Goal: Task Accomplishment & Management: Manage account settings

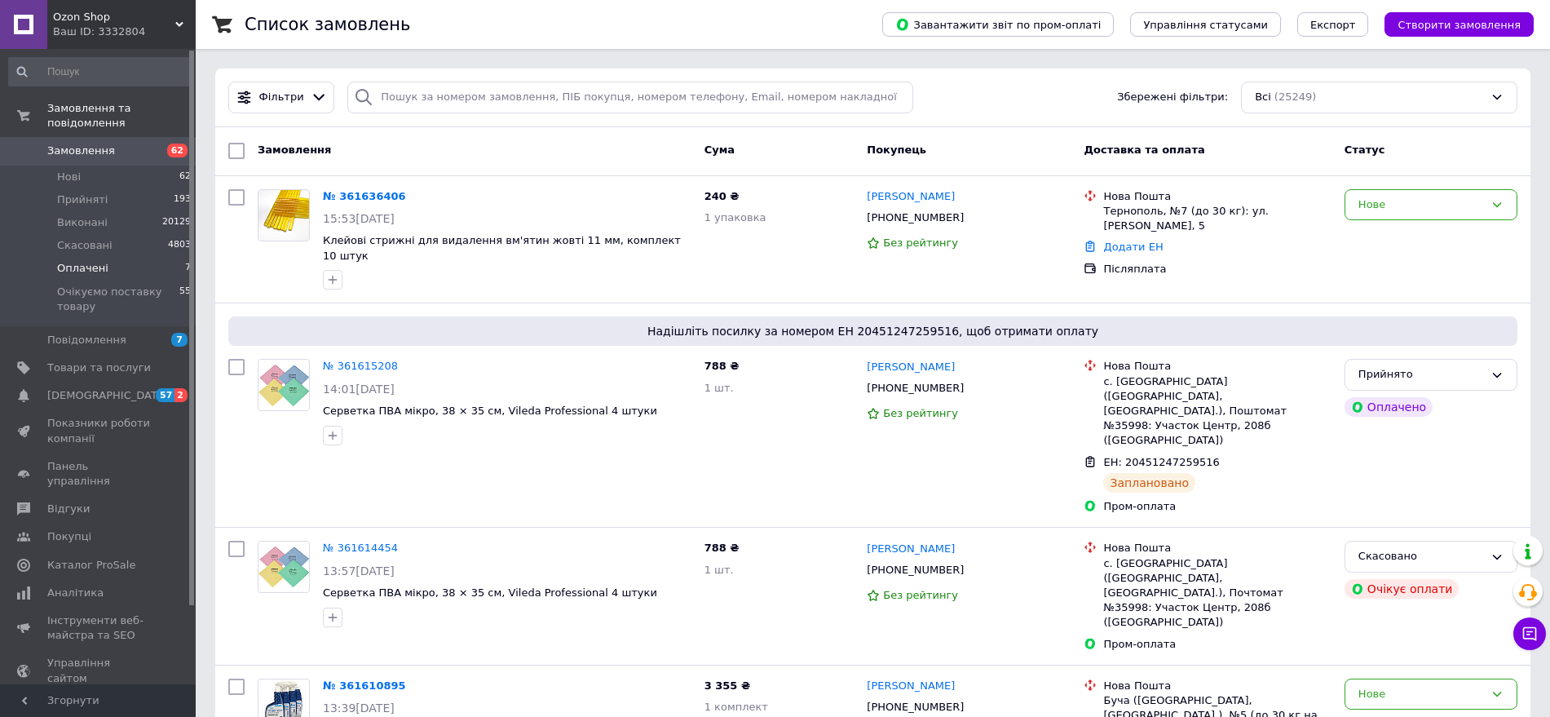
click at [79, 261] on span "Оплачені" at bounding box center [82, 268] width 51 height 15
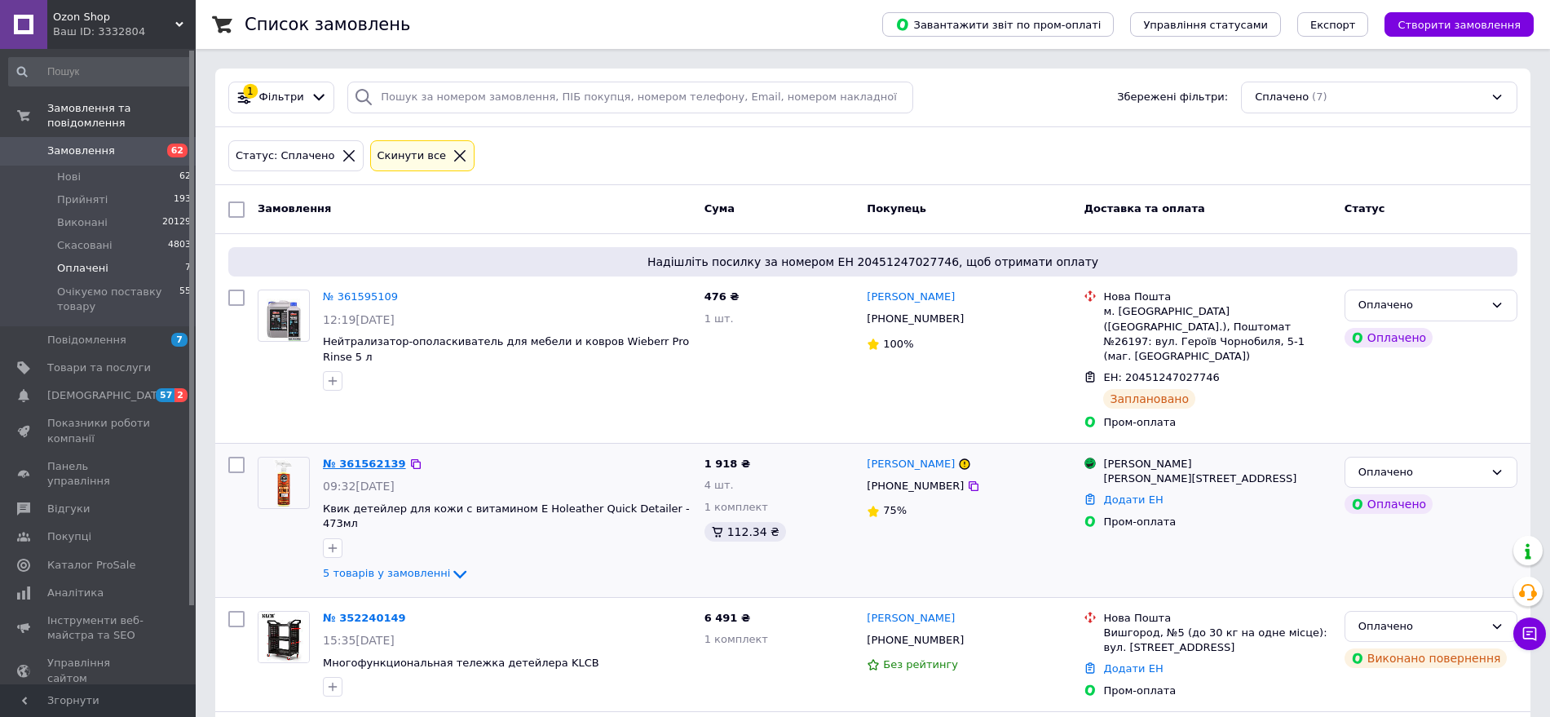
click at [351, 458] on link "№ 361562139" at bounding box center [364, 464] width 83 height 12
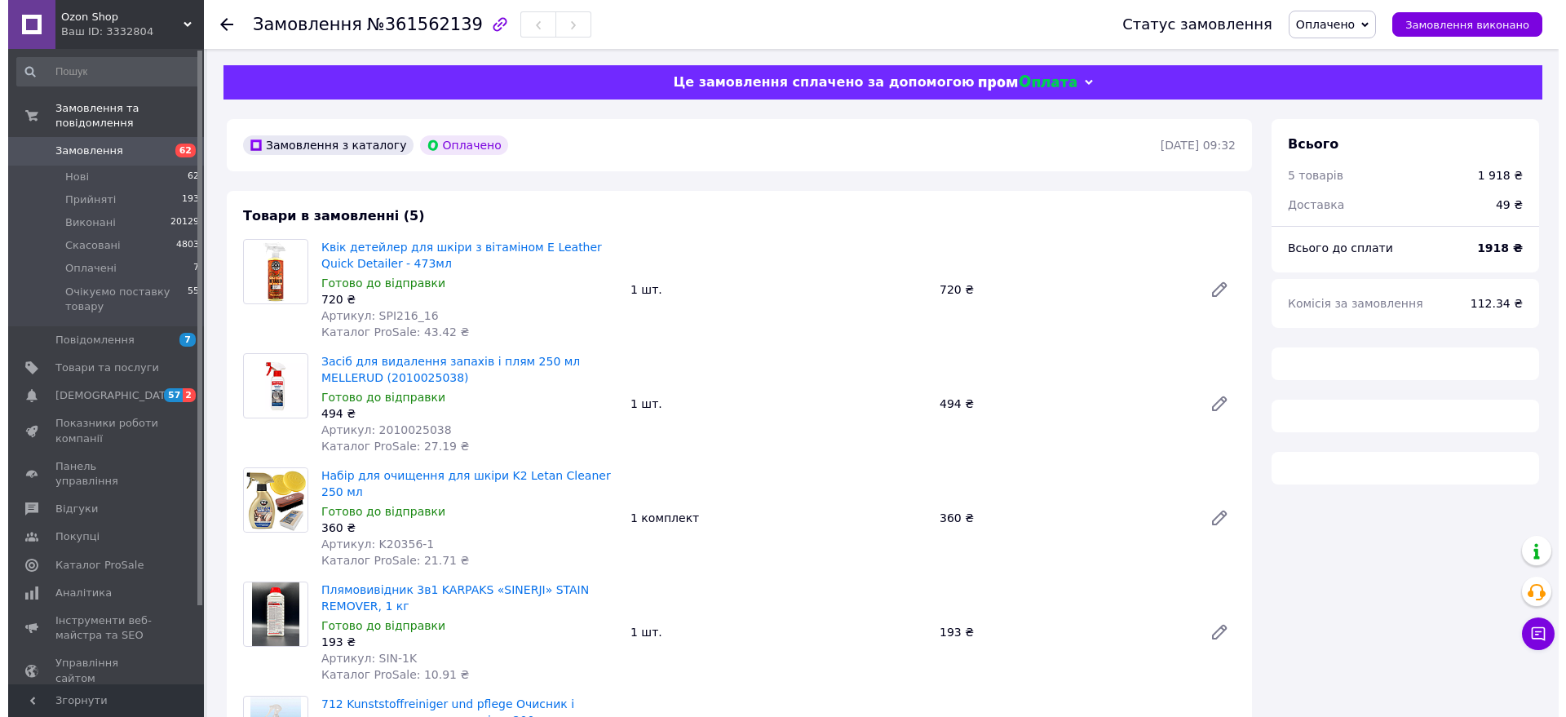
scroll to position [408, 0]
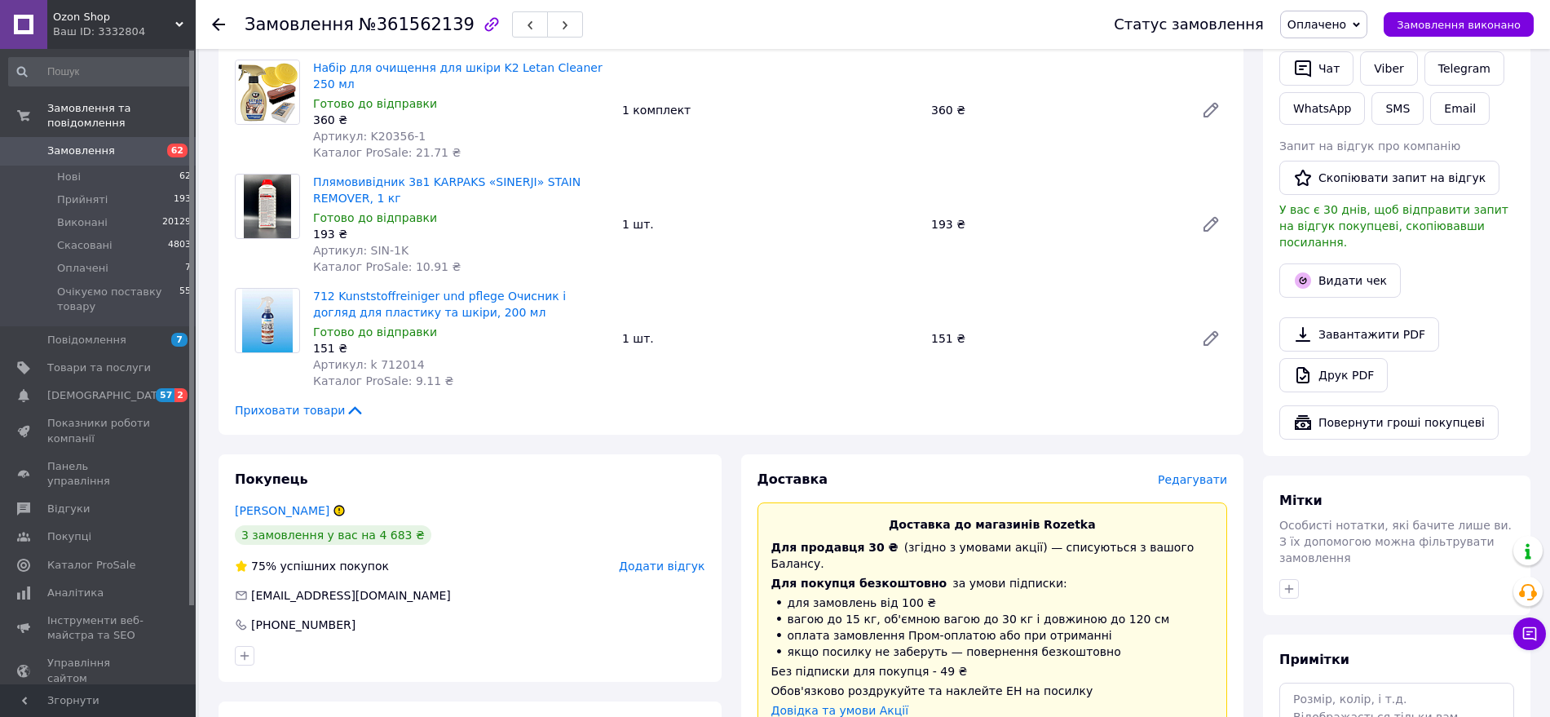
click at [1189, 473] on span "Редагувати" at bounding box center [1192, 479] width 69 height 13
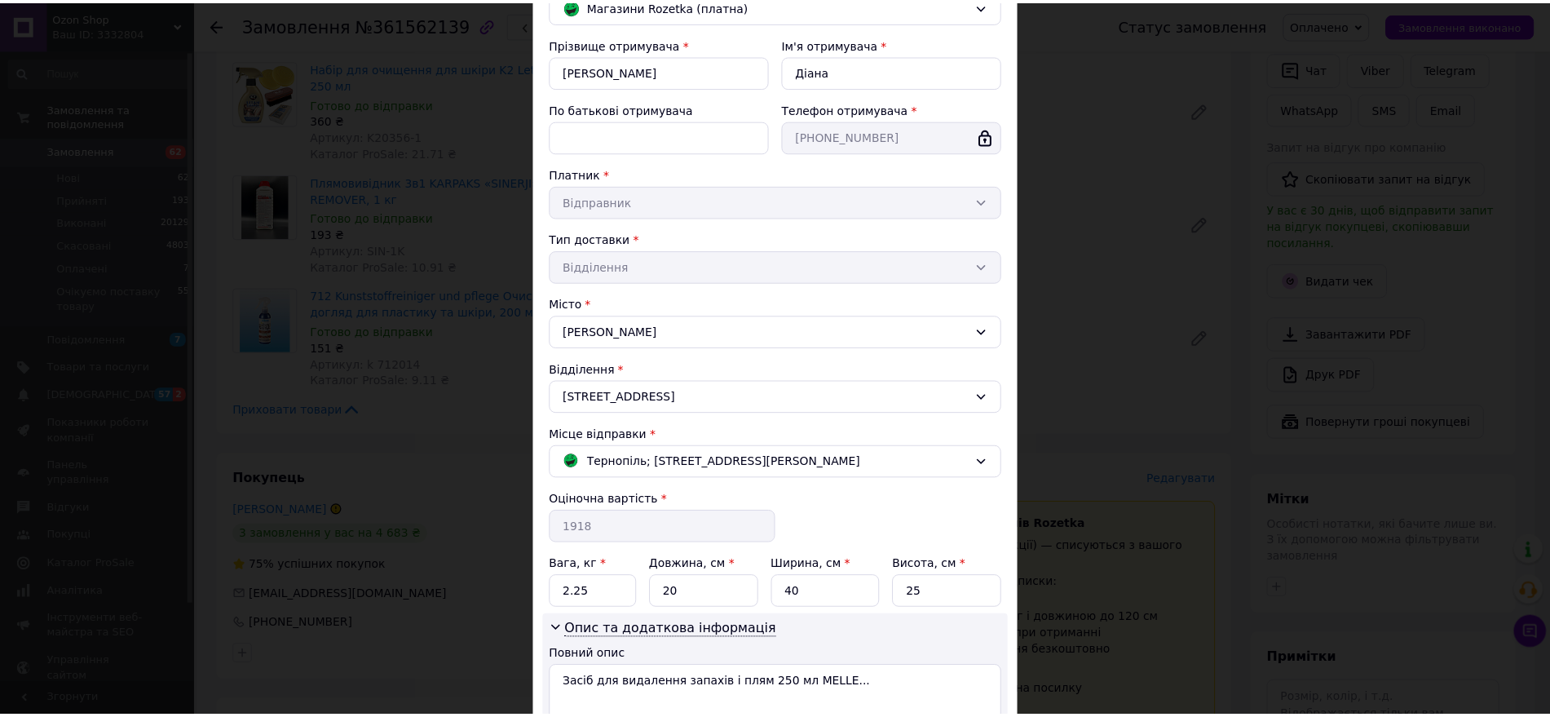
scroll to position [294, 0]
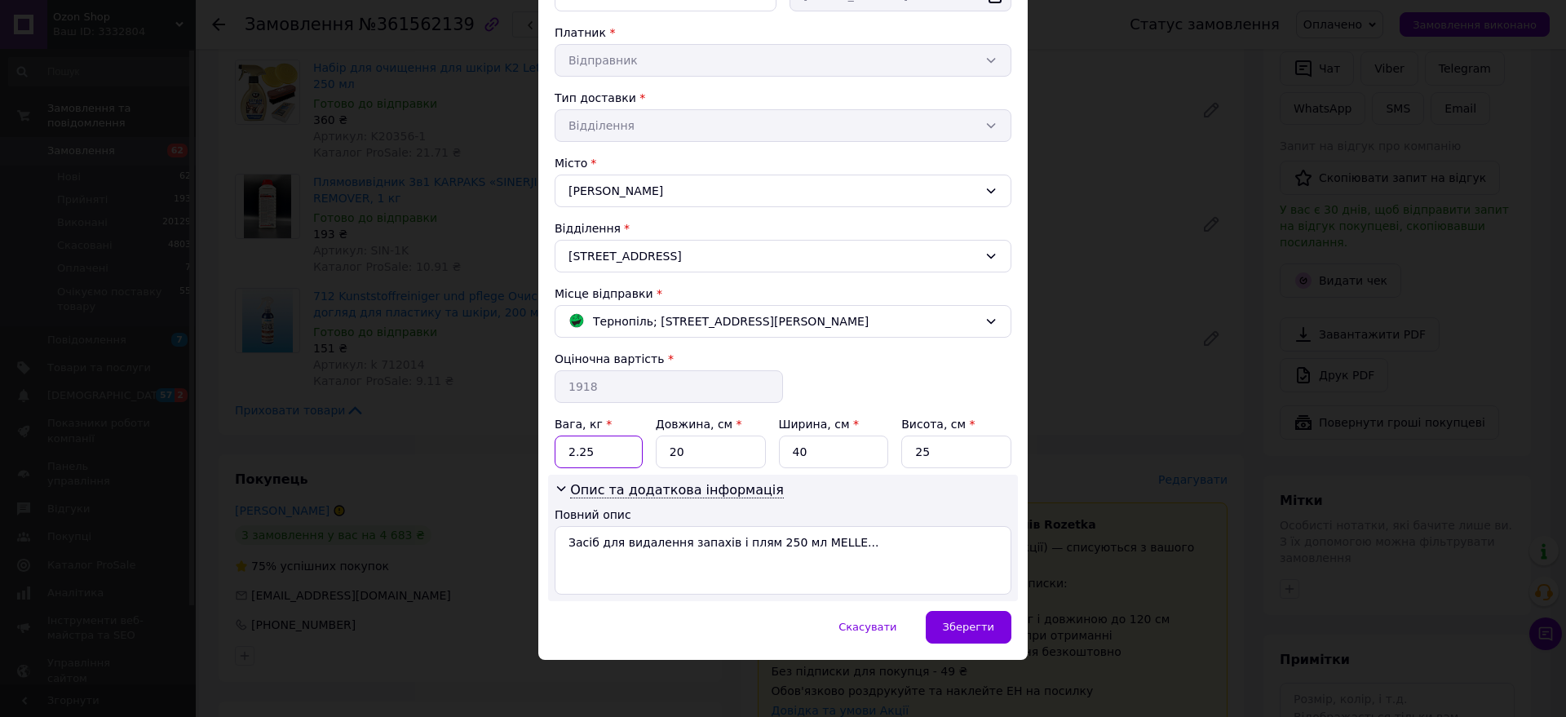
drag, startPoint x: 599, startPoint y: 450, endPoint x: 553, endPoint y: 450, distance: 46.5
click at [555, 450] on input "2.25" at bounding box center [599, 452] width 88 height 33
type input "5"
click at [816, 547] on textarea "Засіб для видалення запахів і плям 250 мл MELLE..." at bounding box center [783, 560] width 457 height 69
click at [808, 313] on span "Тернопіль; [STREET_ADDRESS][PERSON_NAME]" at bounding box center [731, 321] width 276 height 18
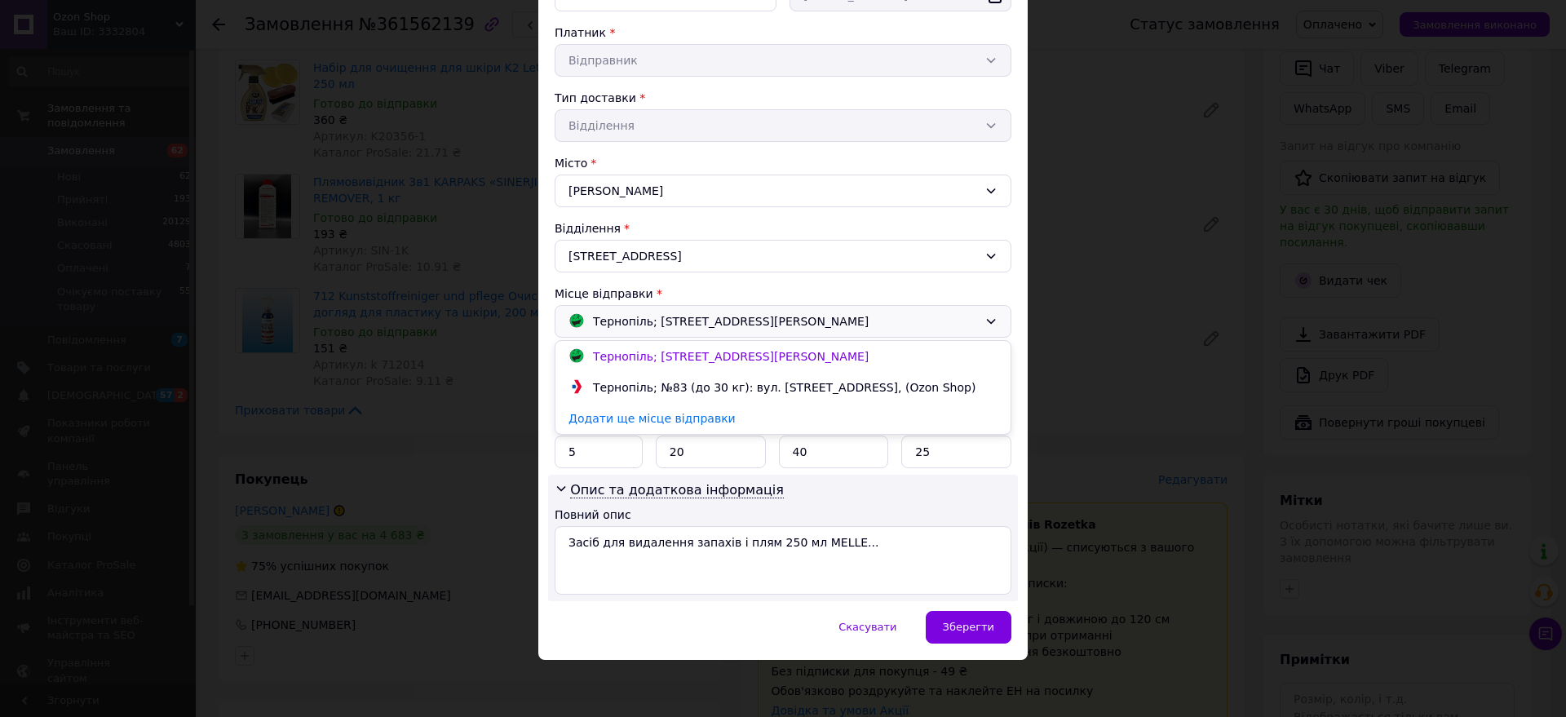
click at [793, 381] on div "Тернопіль; №83 (до 30 кг): вул. [STREET_ADDRESS], (Ozon Shop)" at bounding box center [784, 387] width 391 height 18
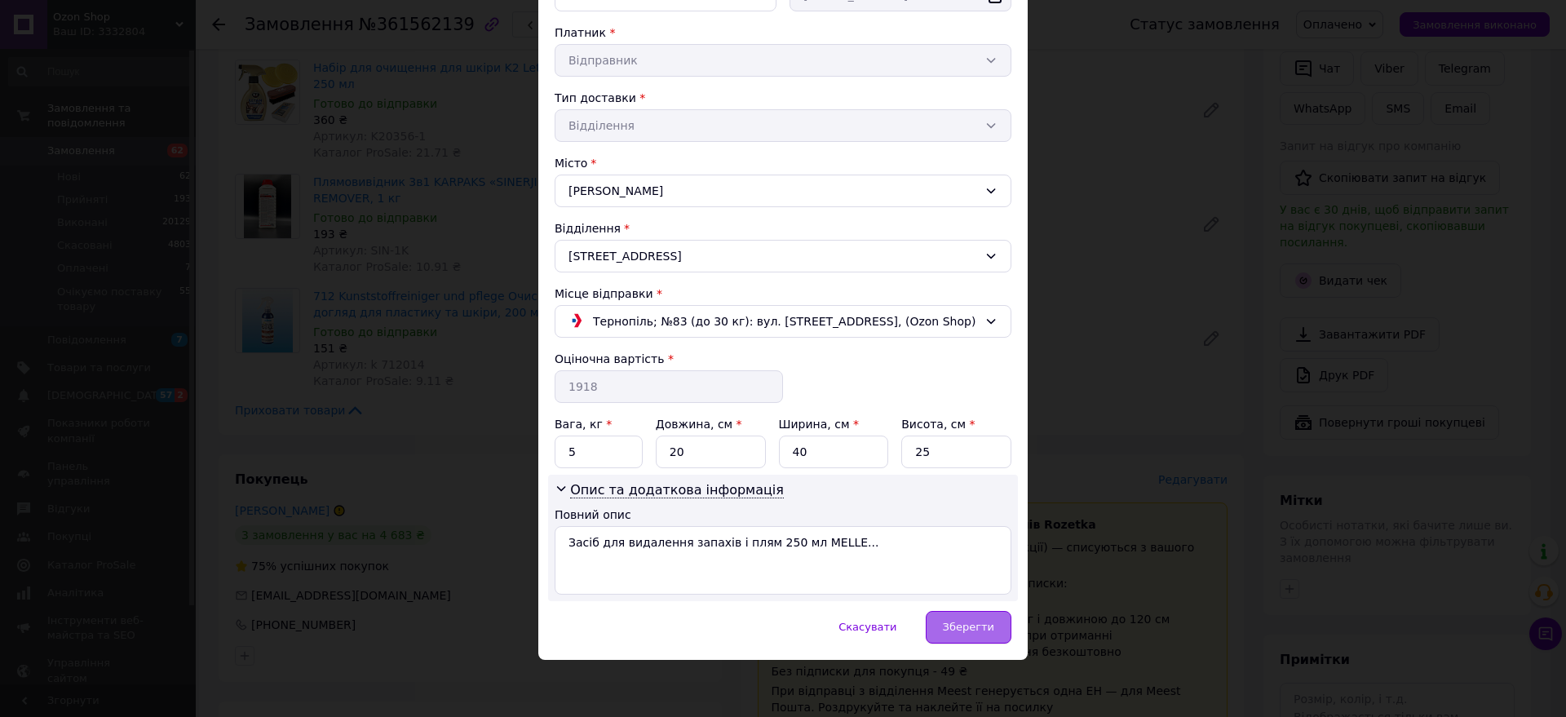
click at [969, 632] on span "Зберегти" at bounding box center [968, 627] width 51 height 12
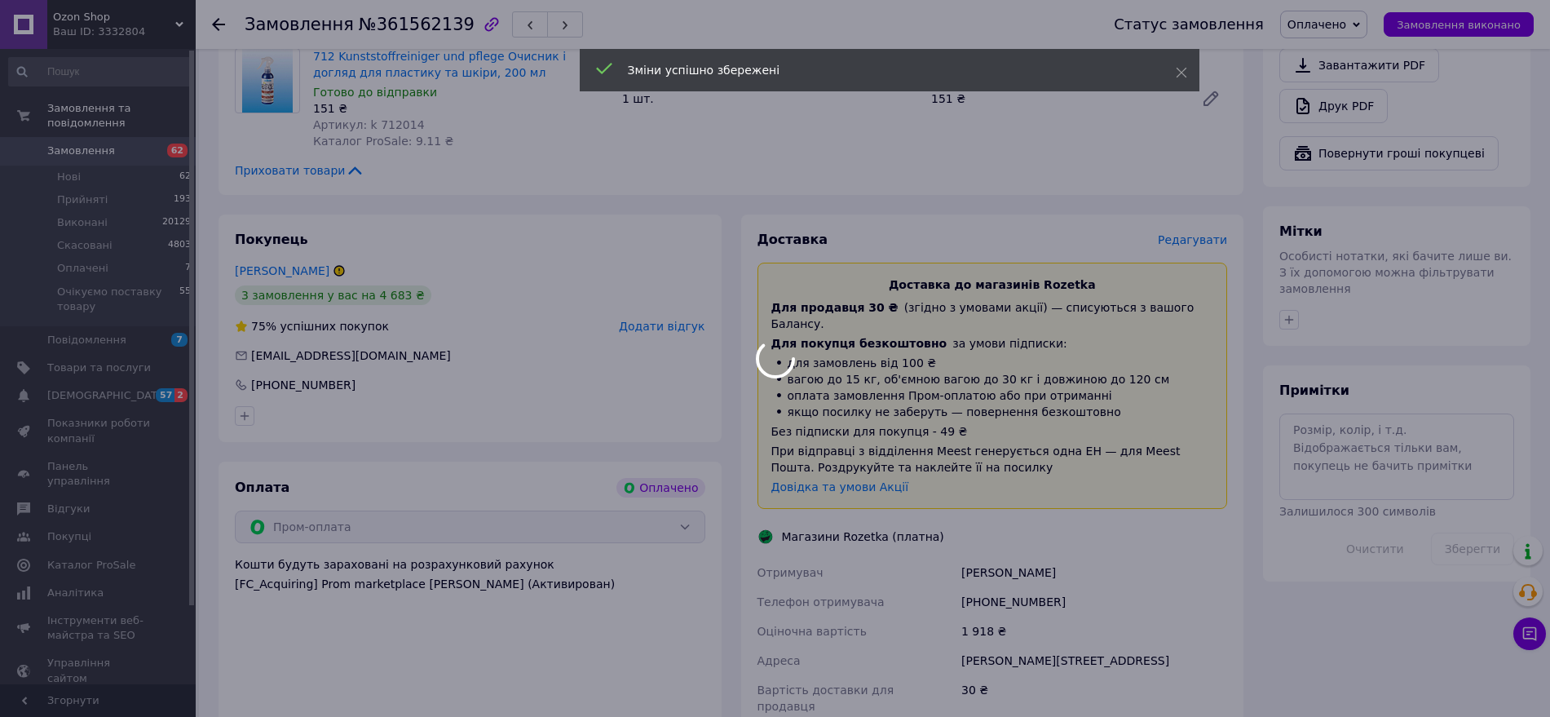
scroll to position [918, 0]
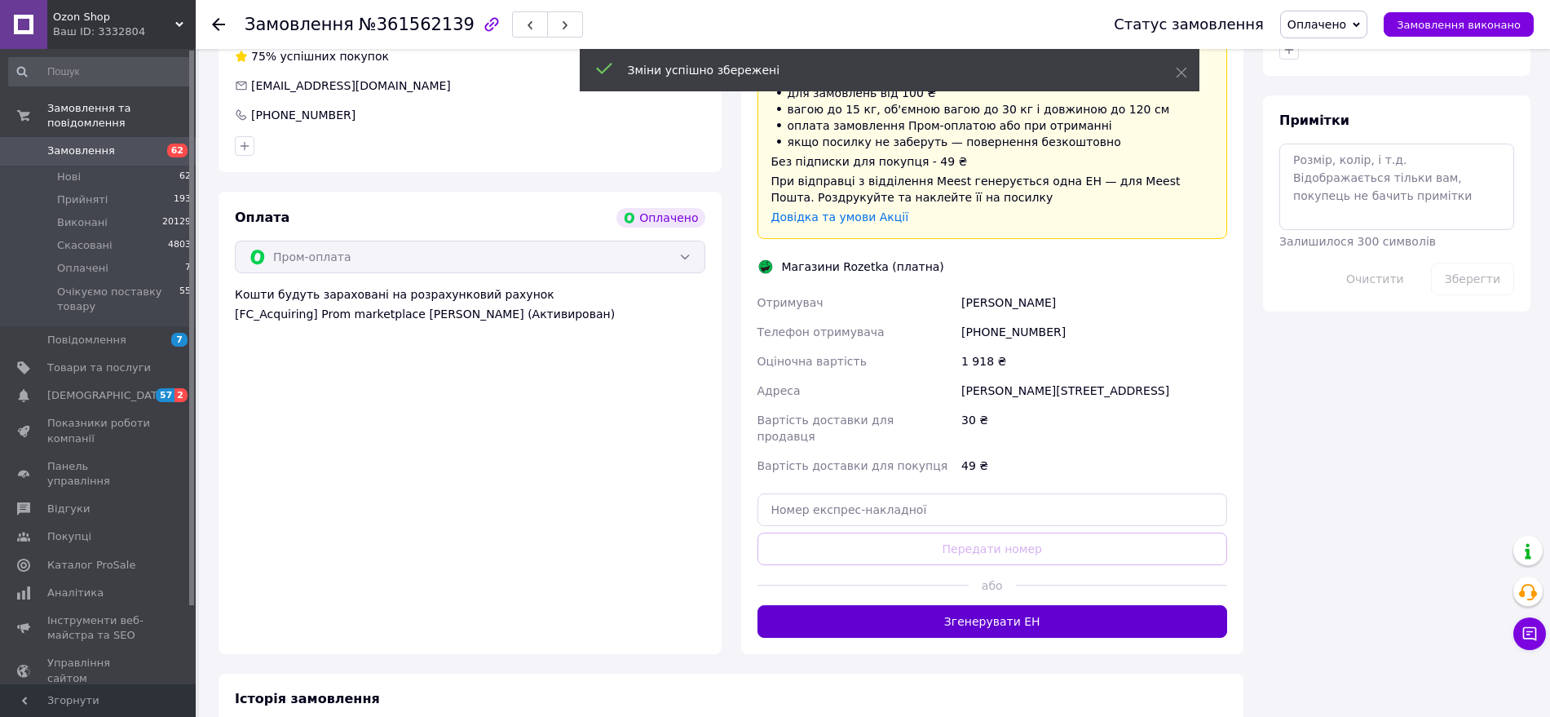
click at [1011, 605] on button "Згенерувати ЕН" at bounding box center [993, 621] width 471 height 33
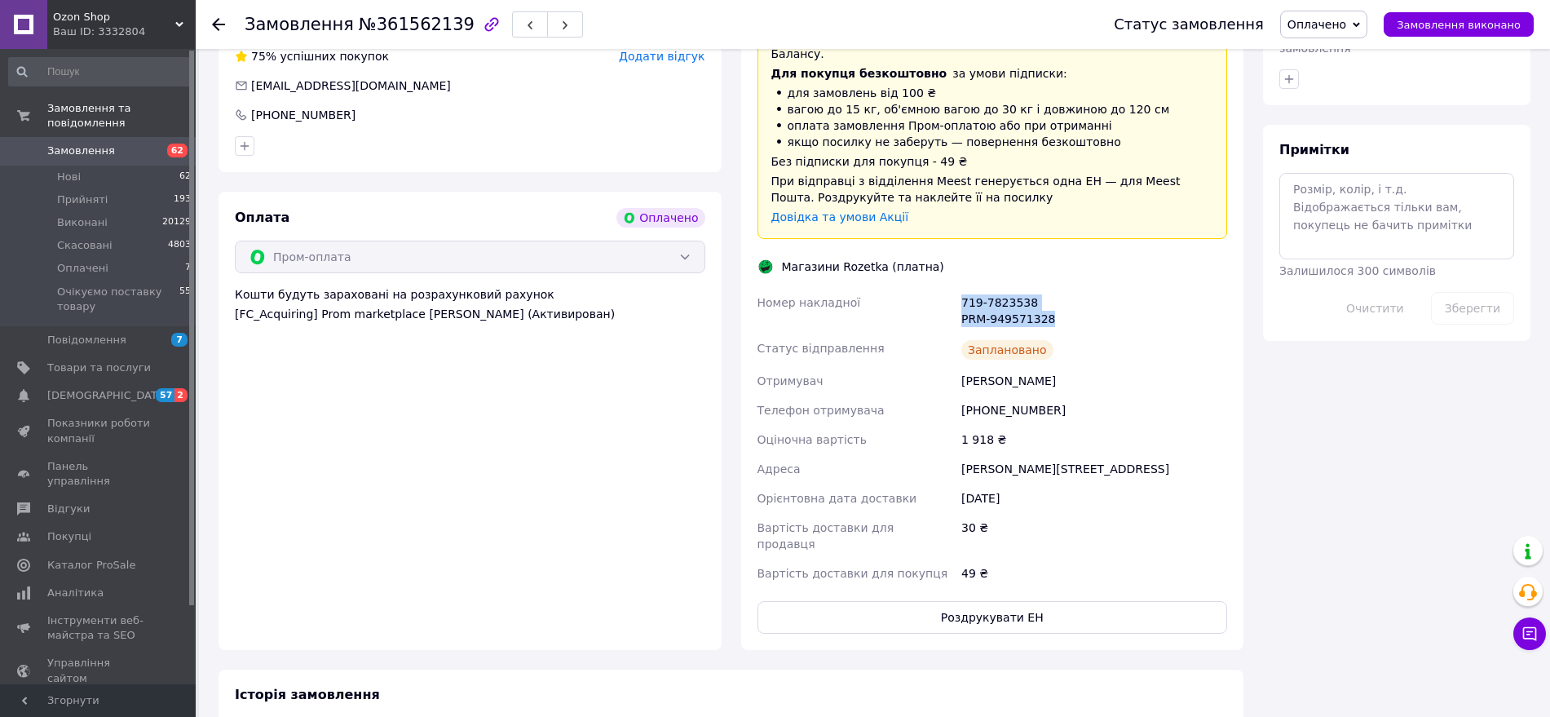
drag, startPoint x: 961, startPoint y: 264, endPoint x: 1062, endPoint y: 292, distance: 104.9
click at [1062, 292] on div "719-7823538 PRM-949571328" at bounding box center [1094, 311] width 272 height 46
copy div "719-7823538 PRM-949571328"
click at [908, 601] on button "Роздрукувати ЕН" at bounding box center [993, 617] width 471 height 33
